Goal: Information Seeking & Learning: Learn about a topic

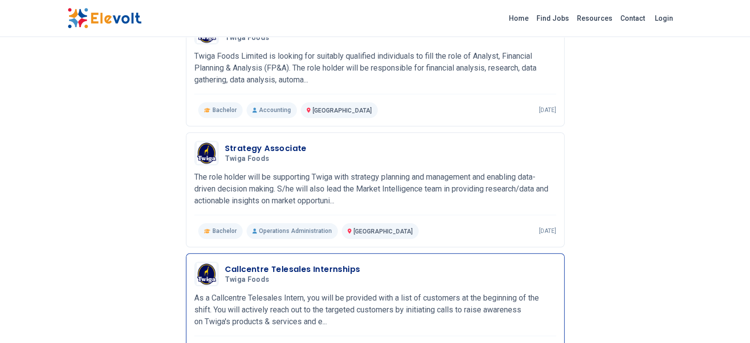
scroll to position [838, 0]
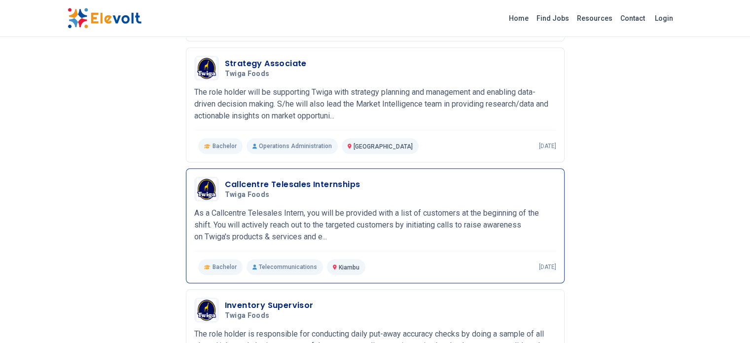
click at [292, 178] on h3 "Callcentre Telesales Internships" at bounding box center [293, 184] width 136 height 12
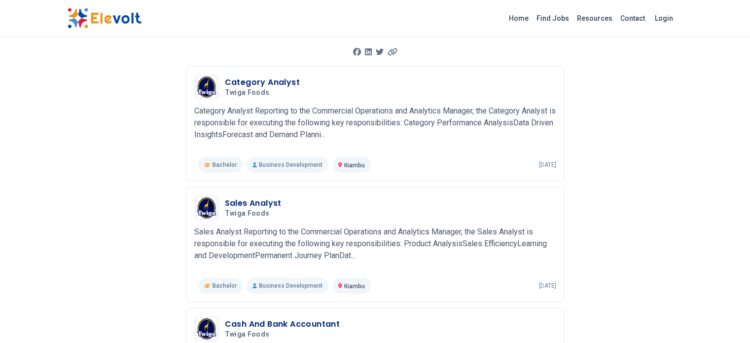
scroll to position [49, 0]
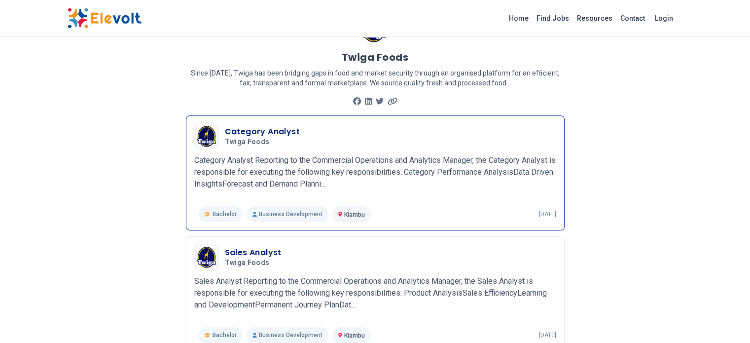
click at [237, 132] on h3 "Category Analyst" at bounding box center [262, 132] width 75 height 12
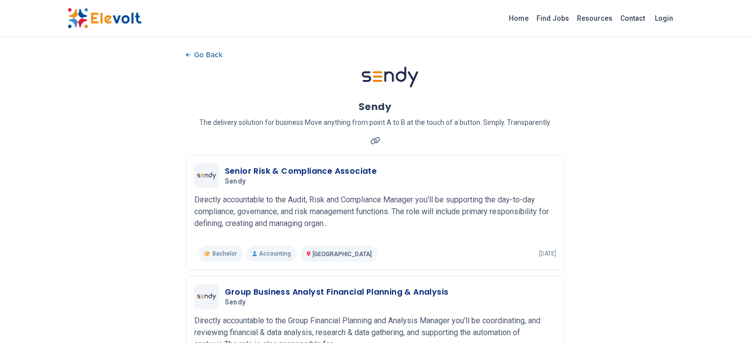
click at [68, 17] on img at bounding box center [105, 18] width 74 height 21
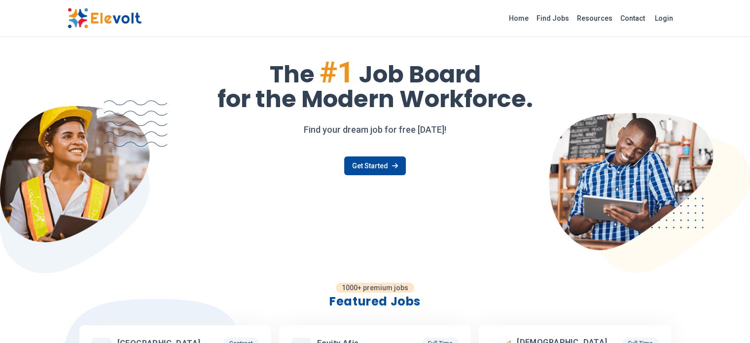
scroll to position [49, 0]
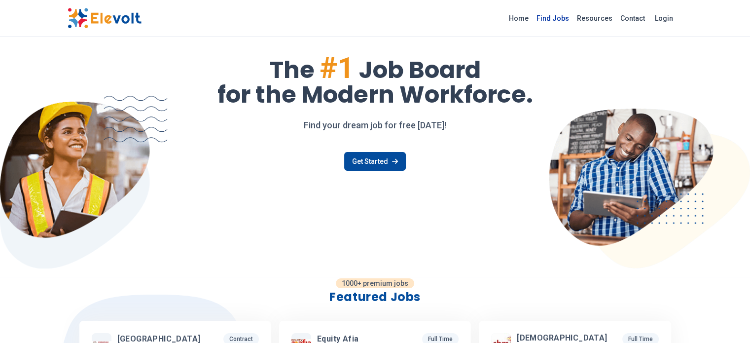
click at [573, 17] on link "Find Jobs" at bounding box center [553, 18] width 40 height 16
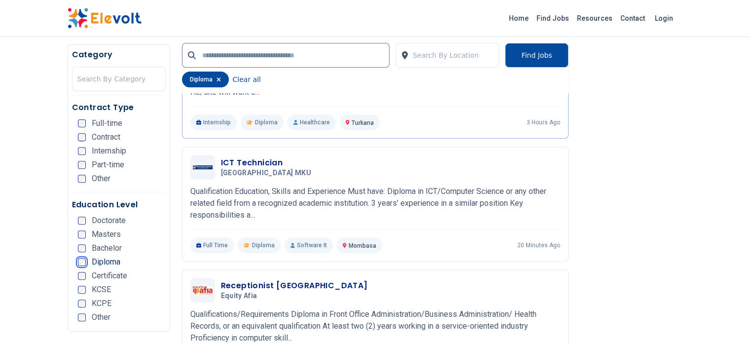
scroll to position [345, 0]
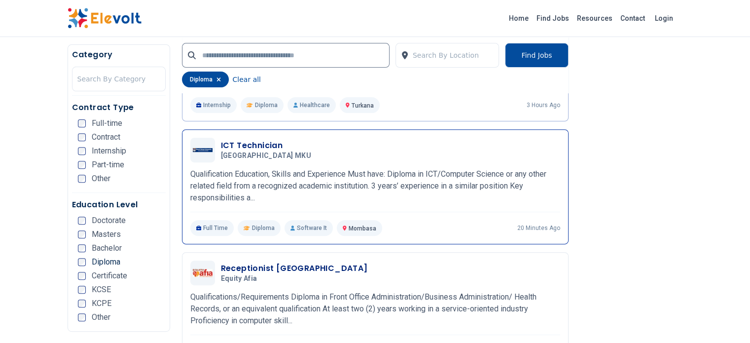
click at [221, 142] on h3 "ICT Technician" at bounding box center [268, 146] width 94 height 12
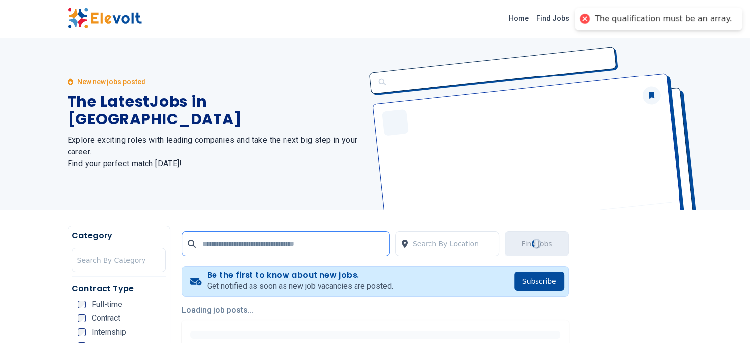
click at [287, 245] on input "text" at bounding box center [286, 243] width 208 height 25
type input "**"
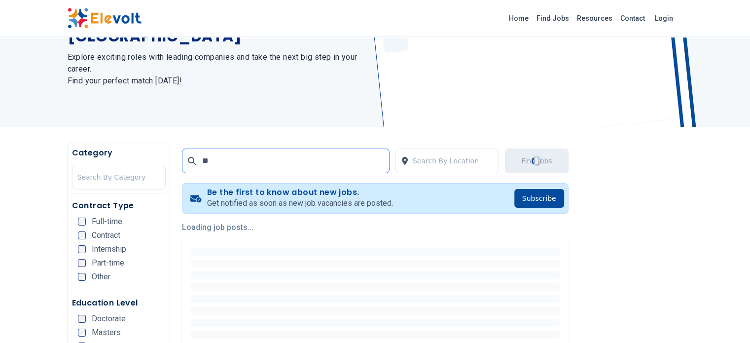
scroll to position [99, 0]
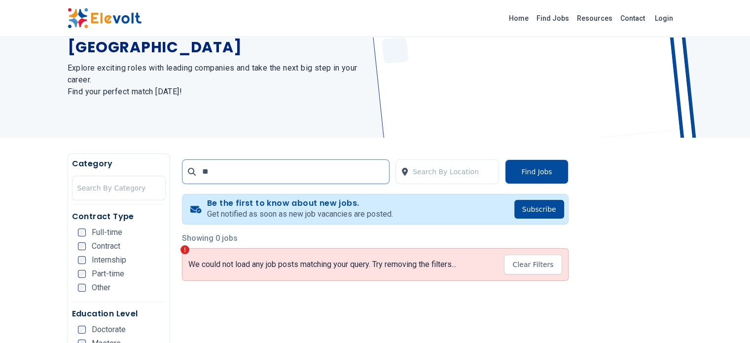
scroll to position [148, 0]
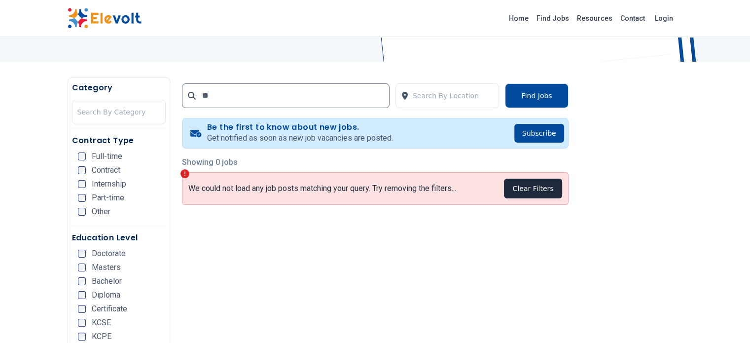
click at [562, 186] on button "Clear Filters" at bounding box center [533, 188] width 58 height 20
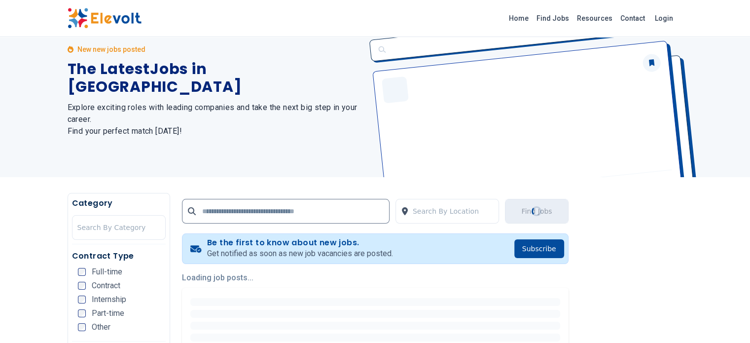
scroll to position [4, 0]
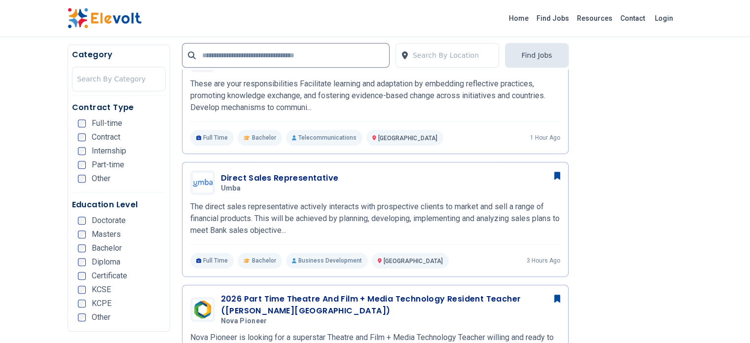
scroll to position [542, 0]
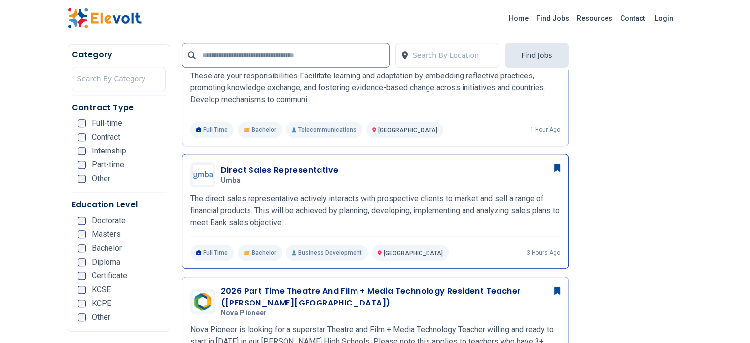
click at [227, 164] on h3 "Direct Sales Representative" at bounding box center [280, 170] width 118 height 12
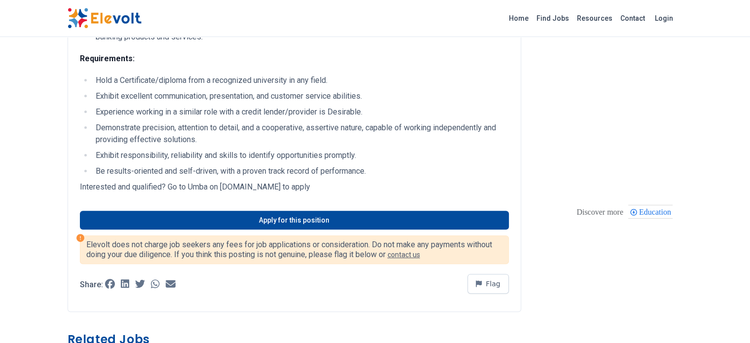
scroll to position [247, 0]
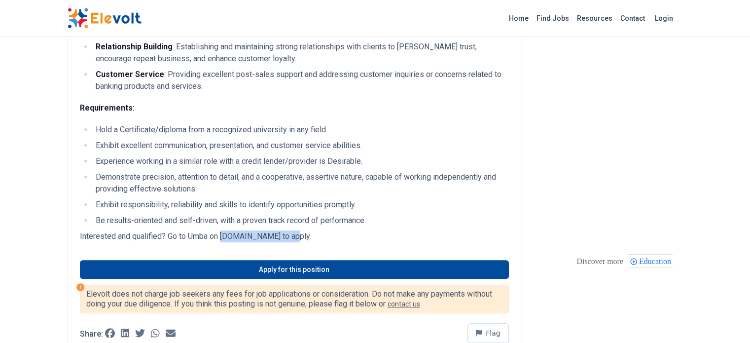
drag, startPoint x: 164, startPoint y: 223, endPoint x: 237, endPoint y: 222, distance: 73.5
click at [237, 230] on p "Interested and qualified? Go to Umba on [DOMAIN_NAME] to apply" at bounding box center [294, 236] width 429 height 12
copy p "[DOMAIN_NAME]"
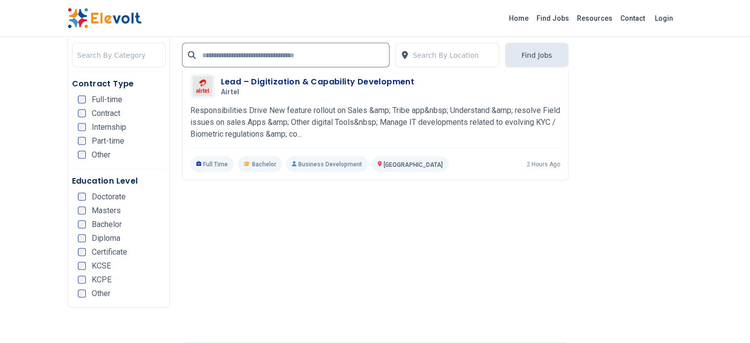
scroll to position [2268, 0]
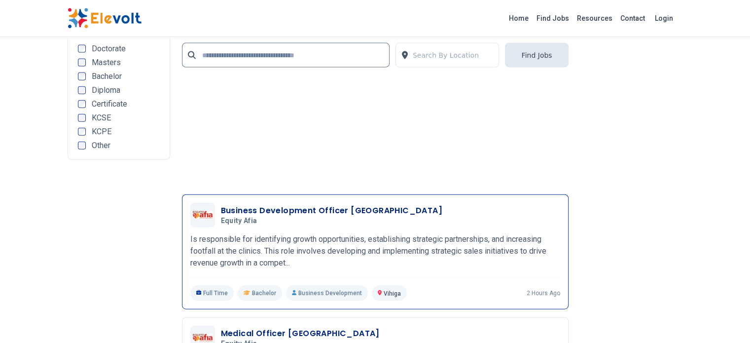
click at [240, 205] on h3 "Business Development Officer [GEOGRAPHIC_DATA]" at bounding box center [331, 211] width 221 height 12
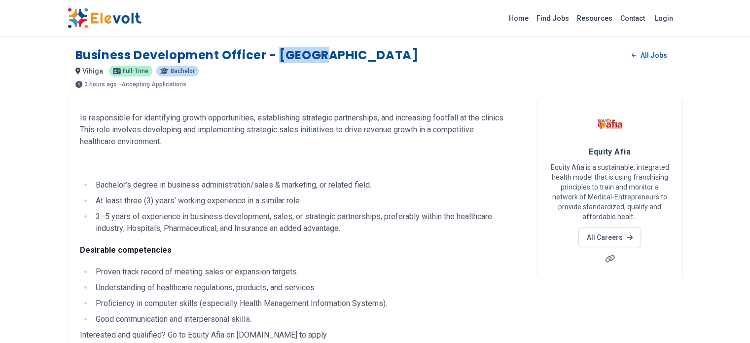
drag, startPoint x: 274, startPoint y: 51, endPoint x: 221, endPoint y: 54, distance: 53.4
click at [221, 54] on div "Business Development Officer - Luanda All Jobs" at bounding box center [375, 55] width 600 height 16
copy h1 "Luanda"
